Goal: Task Accomplishment & Management: Manage account settings

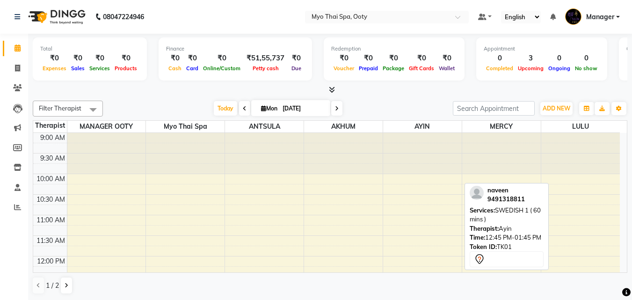
scroll to position [140, 0]
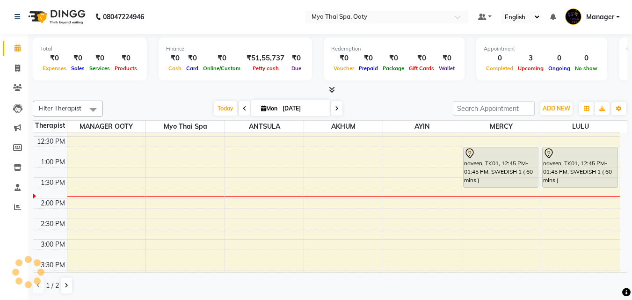
click at [96, 111] on span at bounding box center [93, 110] width 19 height 18
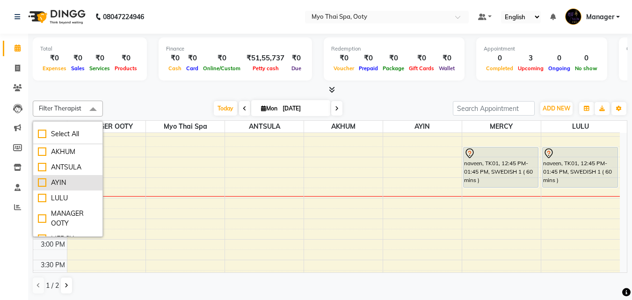
scroll to position [66, 0]
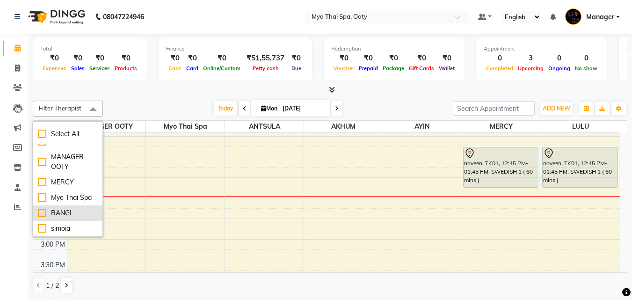
click at [63, 215] on div "RANGI" at bounding box center [68, 213] width 60 height 10
checkbox input "true"
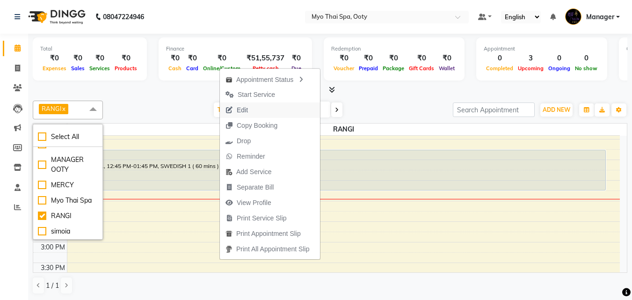
click at [242, 111] on span "Edit" at bounding box center [242, 110] width 11 height 10
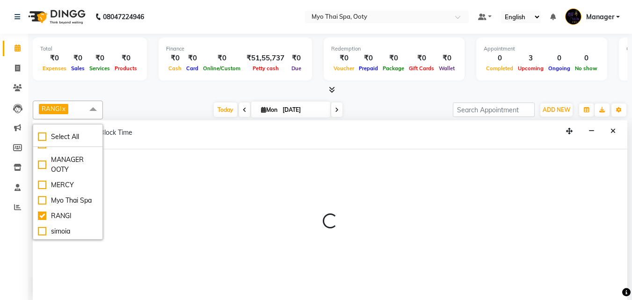
scroll to position [0, 0]
select select "tentative"
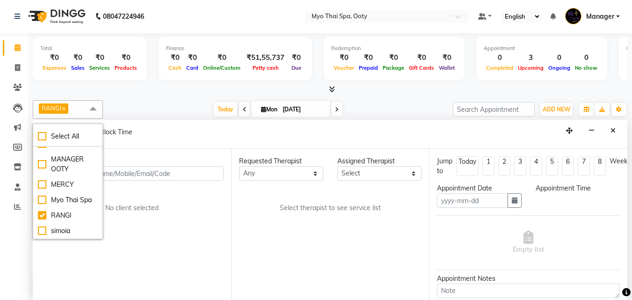
type input "[DATE]"
select select "86044"
select select "765"
select select "62"
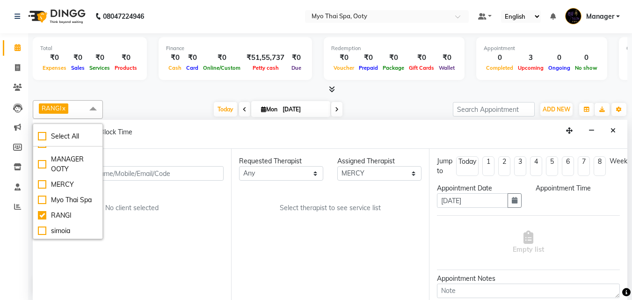
select select "62"
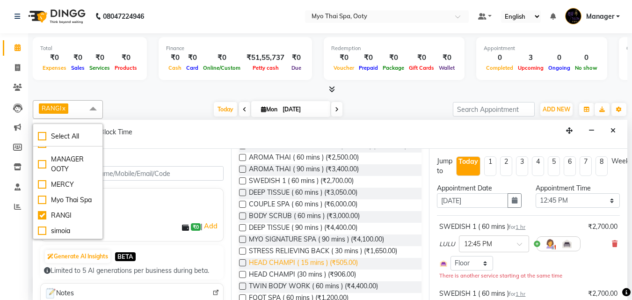
scroll to position [187, 0]
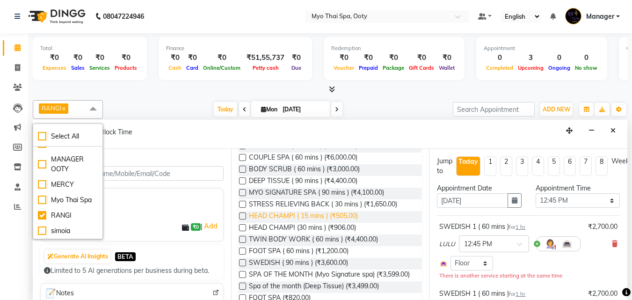
click at [262, 269] on span "SWEDISH ( 90 mins ) (₹3,600.00)" at bounding box center [298, 264] width 99 height 12
checkbox input "false"
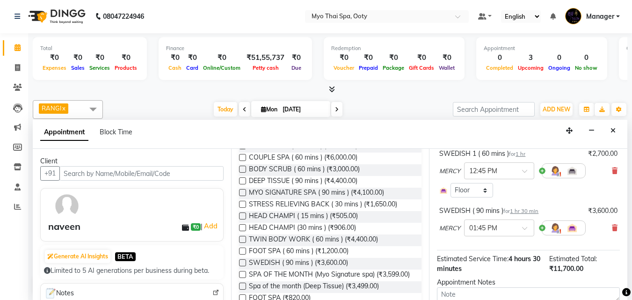
scroll to position [140, 0]
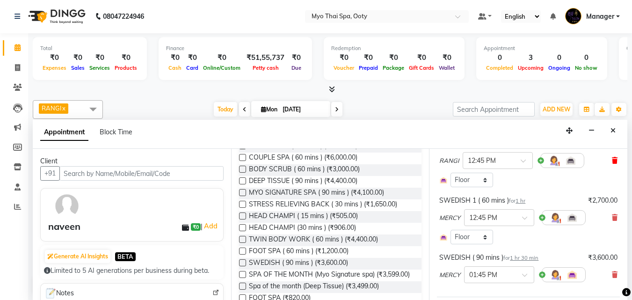
click at [612, 160] on icon at bounding box center [615, 160] width 6 height 7
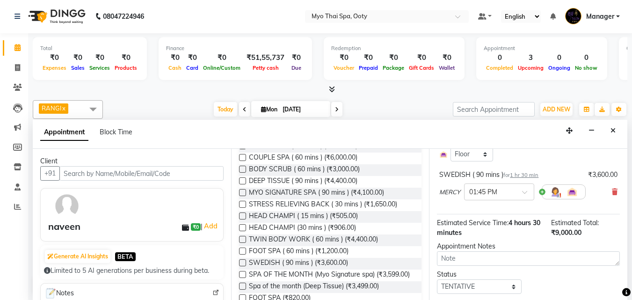
scroll to position [207, 0]
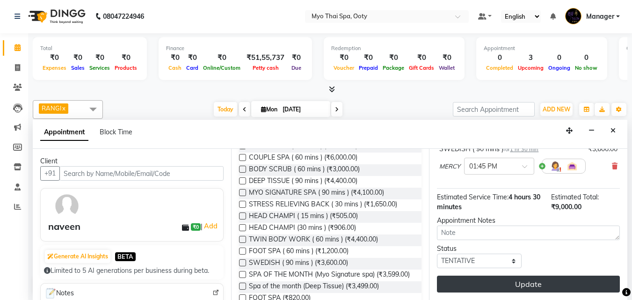
click at [515, 279] on button "Update" at bounding box center [528, 284] width 183 height 17
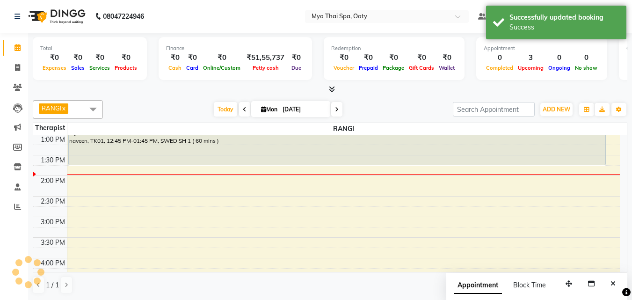
scroll to position [0, 0]
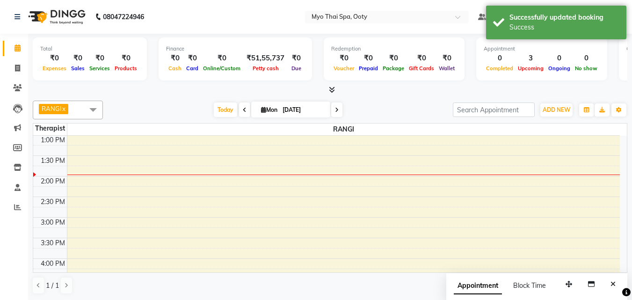
click at [96, 109] on span at bounding box center [93, 110] width 19 height 18
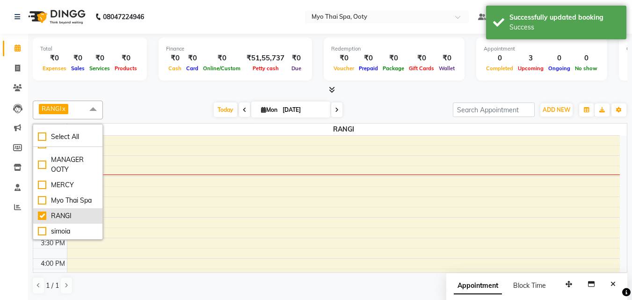
scroll to position [0, 0]
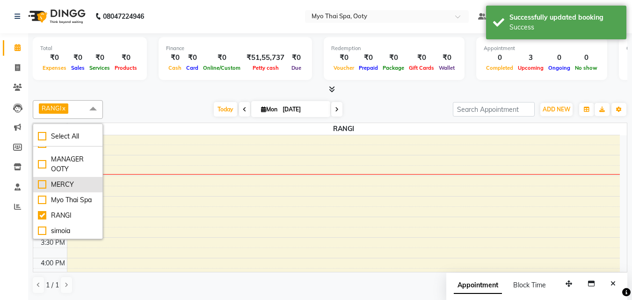
click at [63, 180] on div "MERCY" at bounding box center [68, 185] width 60 height 10
checkbox input "true"
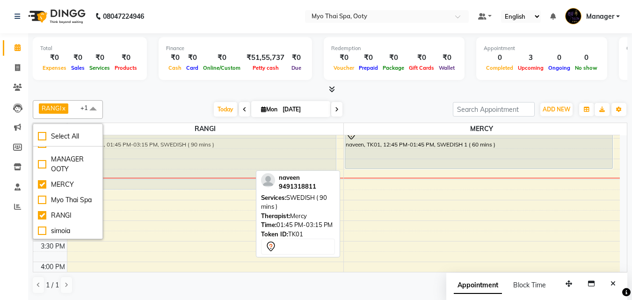
scroll to position [161, 0]
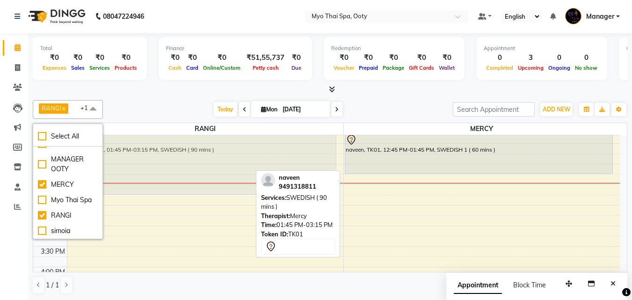
drag, startPoint x: 437, startPoint y: 190, endPoint x: 119, endPoint y: 154, distance: 320.2
click at [119, 154] on tr "naveen, TK01, 01:45 PM-03:15 PM, SWEDISH ( 90 mins ) naveen, TK01, 12:45 PM-01:…" at bounding box center [326, 246] width 587 height 535
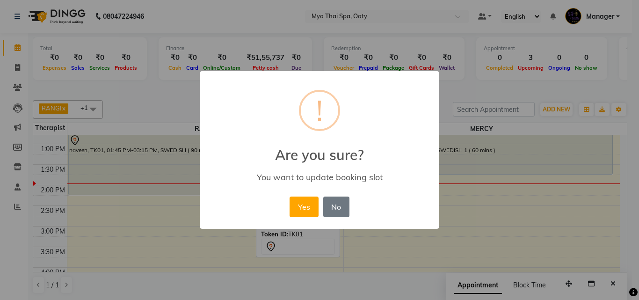
drag, startPoint x: 309, startPoint y: 204, endPoint x: 303, endPoint y: 204, distance: 5.6
click at [309, 204] on button "Yes" at bounding box center [304, 206] width 29 height 21
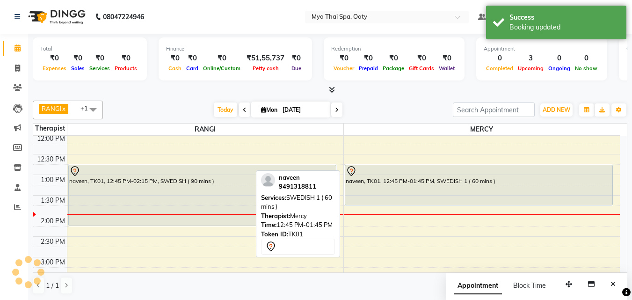
scroll to position [109, 0]
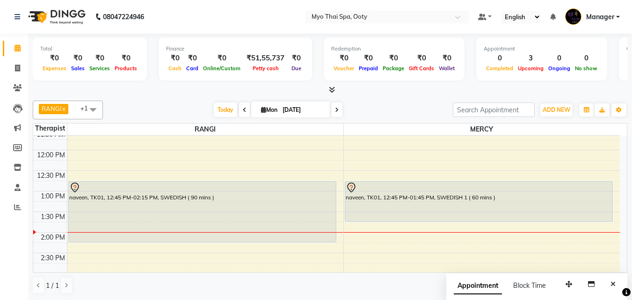
click at [75, 108] on span "RANGI x MERCY x +1" at bounding box center [68, 110] width 70 height 19
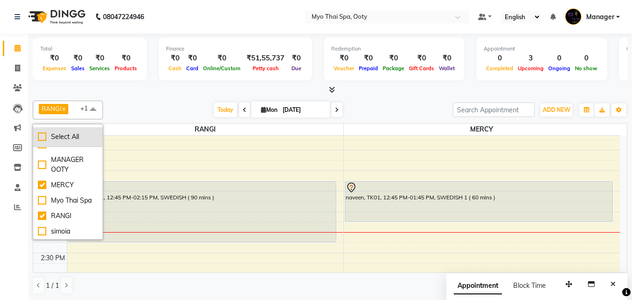
click at [71, 137] on div "Select All" at bounding box center [68, 137] width 60 height 10
checkbox input "true"
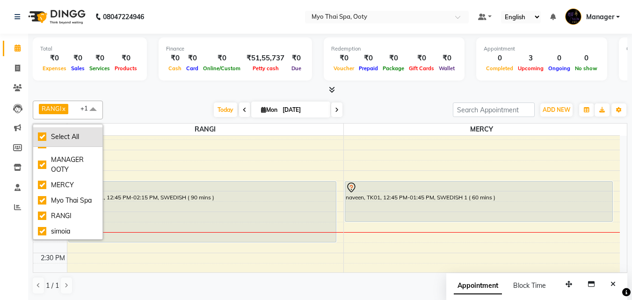
checkbox input "true"
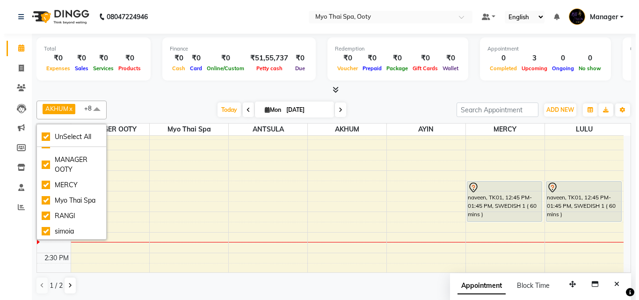
scroll to position [0, 0]
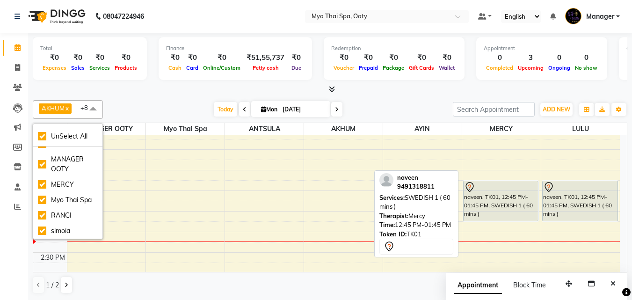
click at [513, 215] on div "naveen, TK01, 12:45 PM-01:45 PM, SWEDISH 1 ( 60 mins )" at bounding box center [501, 201] width 75 height 40
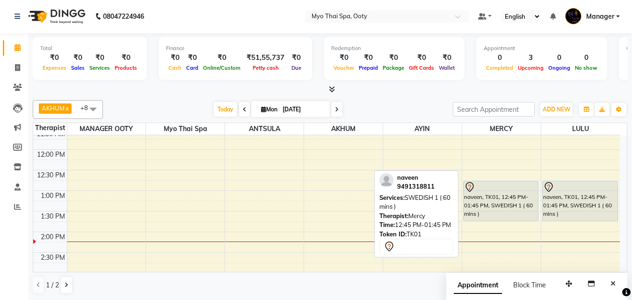
click at [514, 209] on div "naveen, TK01, 12:45 PM-01:45 PM, SWEDISH 1 ( 60 mins )" at bounding box center [501, 201] width 75 height 40
select select "7"
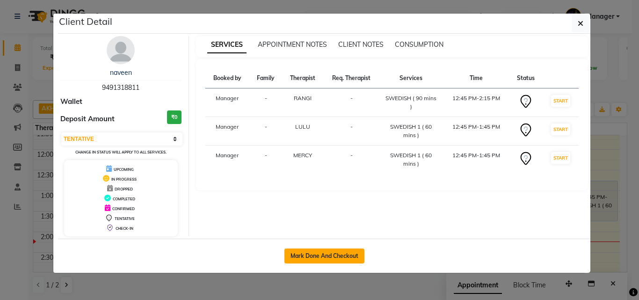
click at [361, 254] on button "Mark Done And Checkout" at bounding box center [324, 255] width 80 height 15
select select "service"
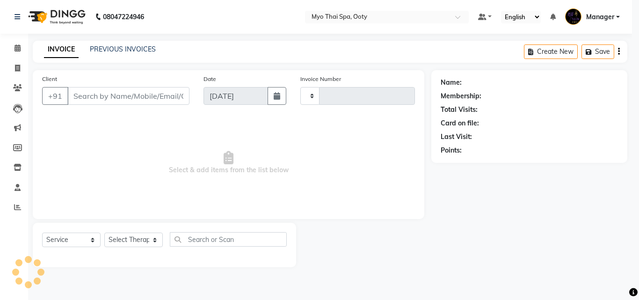
type input "0868"
select select "558"
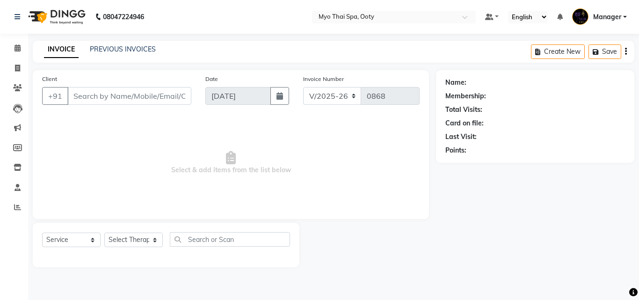
select select "V"
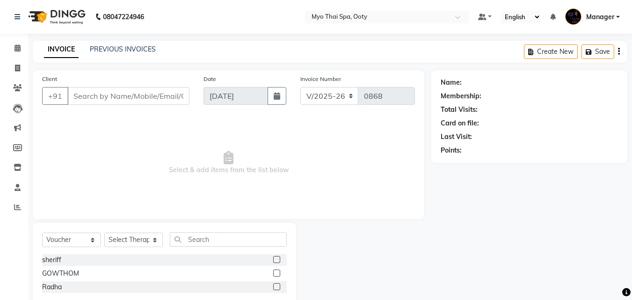
type input "9491318811"
select select "50629"
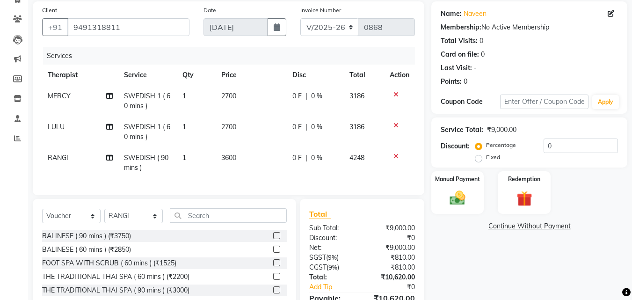
scroll to position [127, 0]
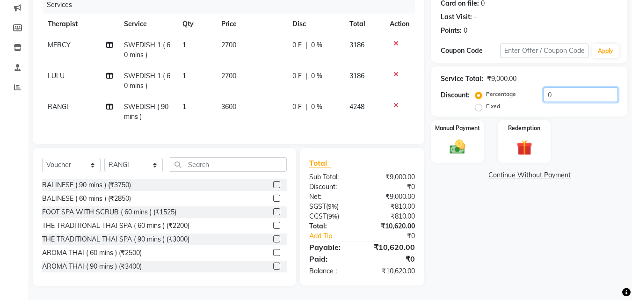
drag, startPoint x: 559, startPoint y: 83, endPoint x: 555, endPoint y: 71, distance: 12.1
click at [558, 77] on div "Service Total: ₹9,000.00 Discount: Percentage Fixed 0" at bounding box center [529, 91] width 177 height 43
type input "20"
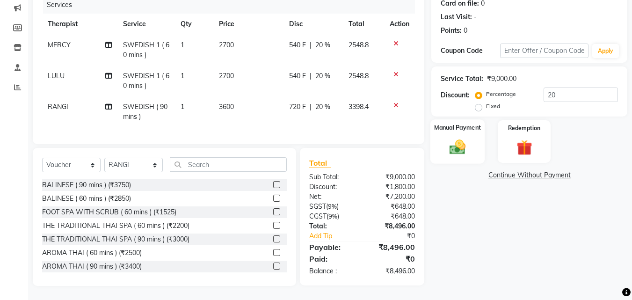
click at [466, 146] on img at bounding box center [457, 147] width 26 height 19
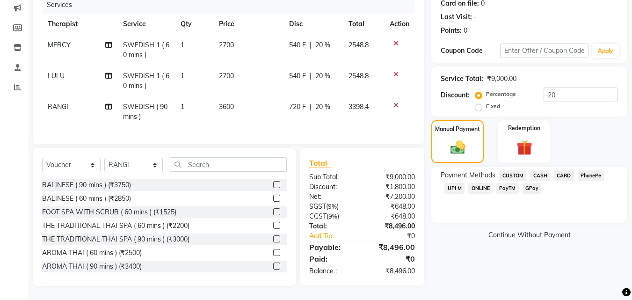
click at [542, 170] on span "CASH" at bounding box center [540, 175] width 20 height 11
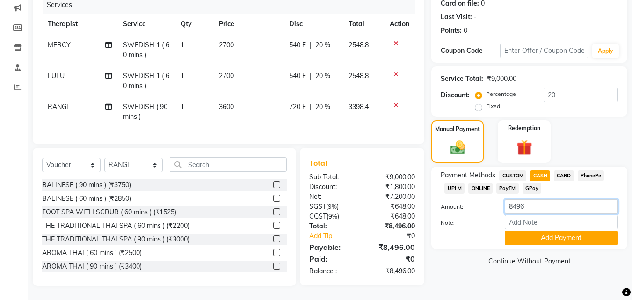
click at [530, 204] on input "8496" at bounding box center [561, 206] width 113 height 15
type input "8"
click at [451, 183] on span "UPI M" at bounding box center [454, 188] width 20 height 11
click at [532, 199] on input "8496" at bounding box center [561, 206] width 113 height 15
type input "8"
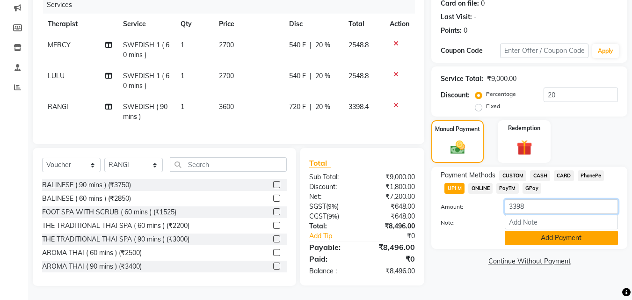
type input "3398"
click at [538, 231] on button "Add Payment" at bounding box center [561, 238] width 113 height 15
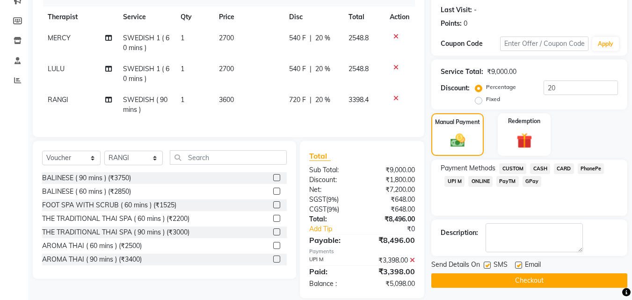
click at [542, 171] on span "CASH" at bounding box center [540, 168] width 20 height 11
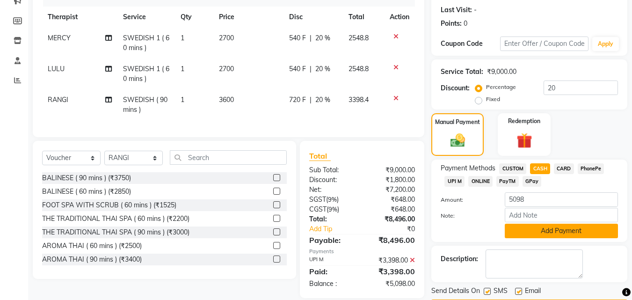
click at [528, 227] on button "Add Payment" at bounding box center [561, 231] width 113 height 15
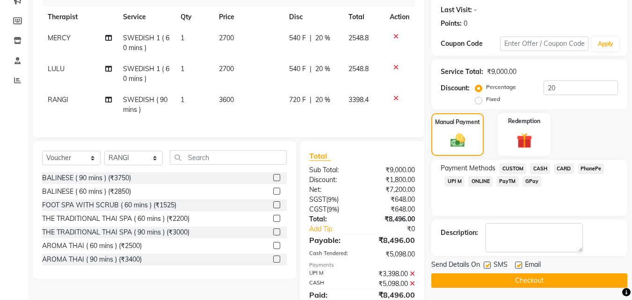
click at [536, 279] on button "Checkout" at bounding box center [529, 280] width 196 height 15
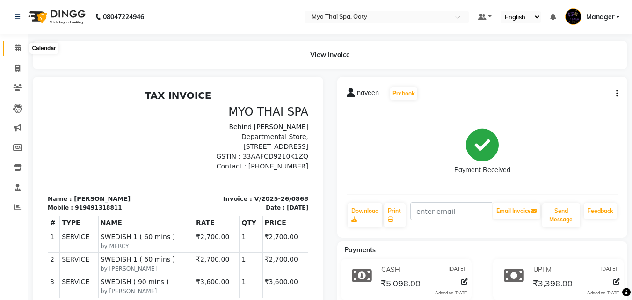
click at [15, 47] on icon at bounding box center [18, 47] width 6 height 7
